Goal: Navigation & Orientation: Find specific page/section

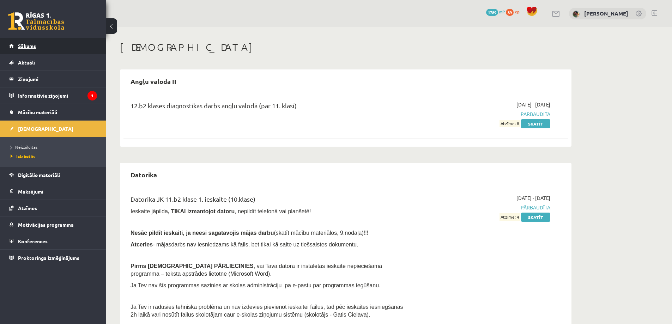
click at [30, 47] on span "Sākums" at bounding box center [27, 46] width 18 height 6
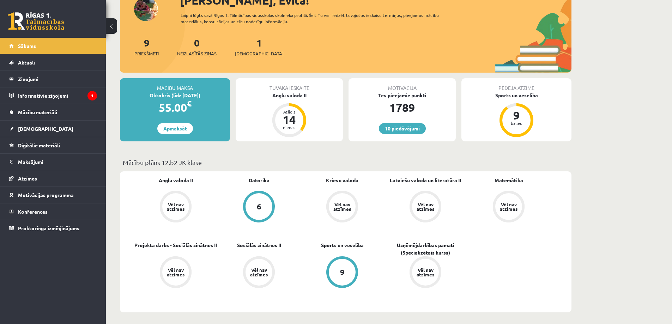
scroll to position [71, 0]
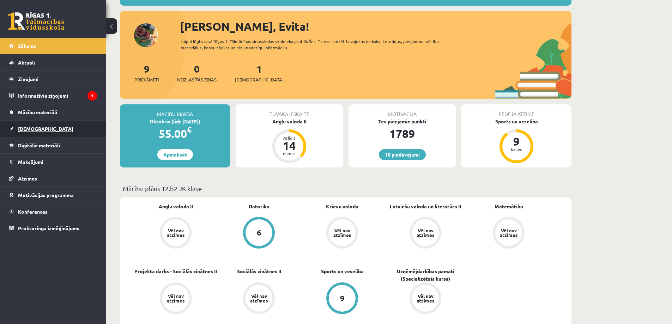
click at [21, 130] on span "[DEMOGRAPHIC_DATA]" at bounding box center [45, 129] width 55 height 6
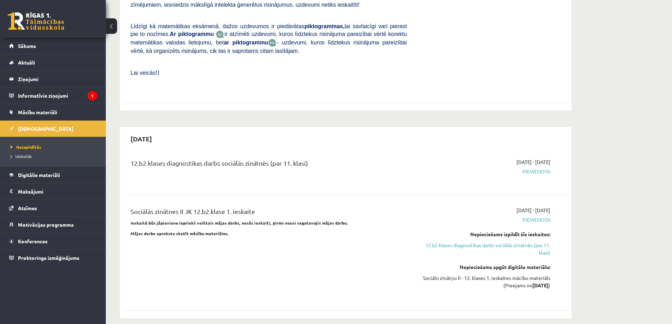
scroll to position [353, 0]
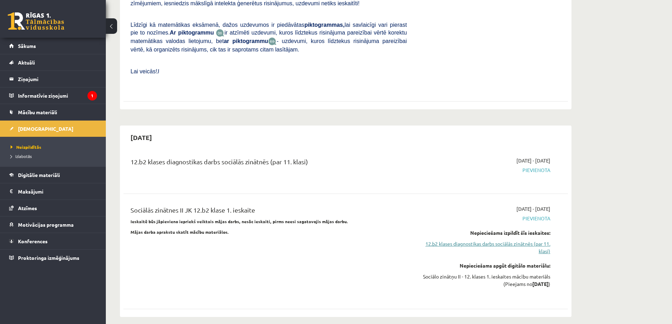
click at [461, 240] on link "12.b2 klases diagnostikas darbs sociālās zinātnēs (par 11. klasi)" at bounding box center [483, 247] width 133 height 15
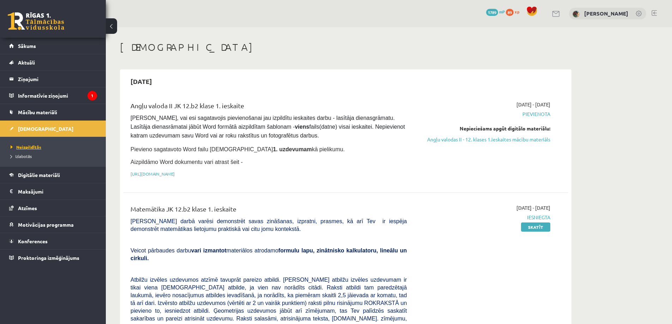
click at [31, 147] on span "Neizpildītās" at bounding box center [26, 147] width 31 height 6
click at [35, 176] on span "Digitālie materiāli" at bounding box center [39, 175] width 42 height 6
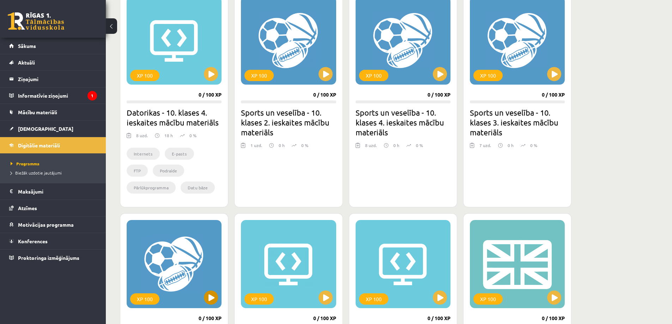
scroll to position [128, 0]
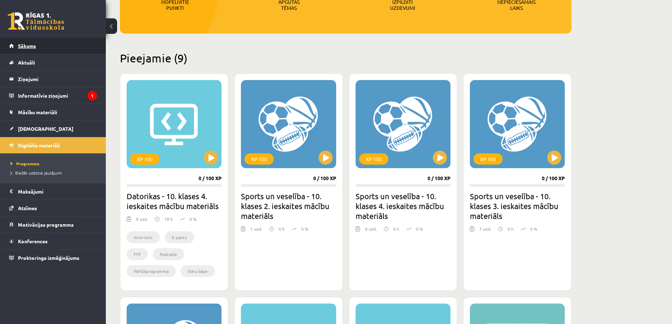
click at [30, 46] on span "Sākums" at bounding box center [27, 46] width 18 height 6
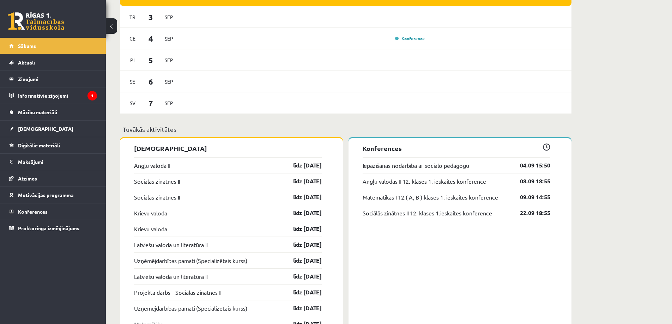
scroll to position [529, 0]
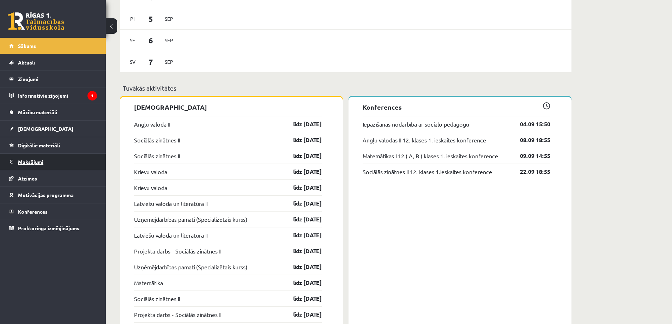
click at [19, 166] on legend "Maksājumi 0" at bounding box center [57, 162] width 79 height 16
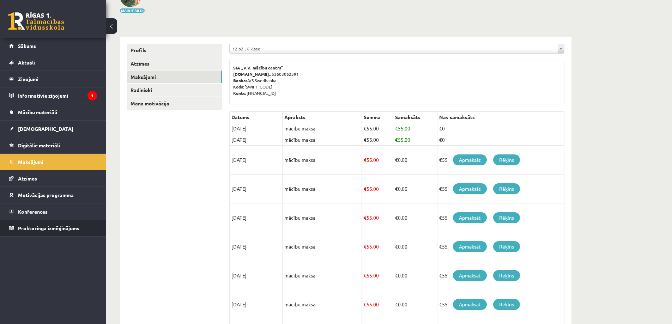
scroll to position [53, 0]
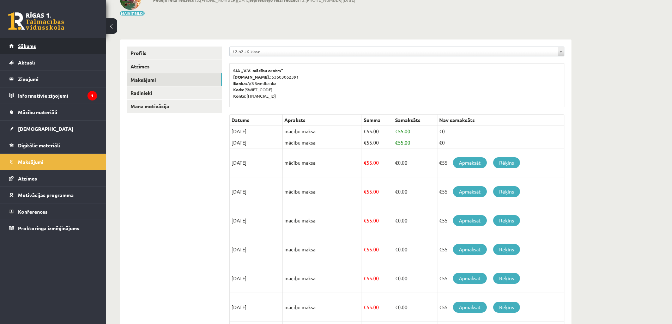
click at [25, 49] on link "Sākums" at bounding box center [53, 46] width 88 height 16
